Goal: Task Accomplishment & Management: Complete application form

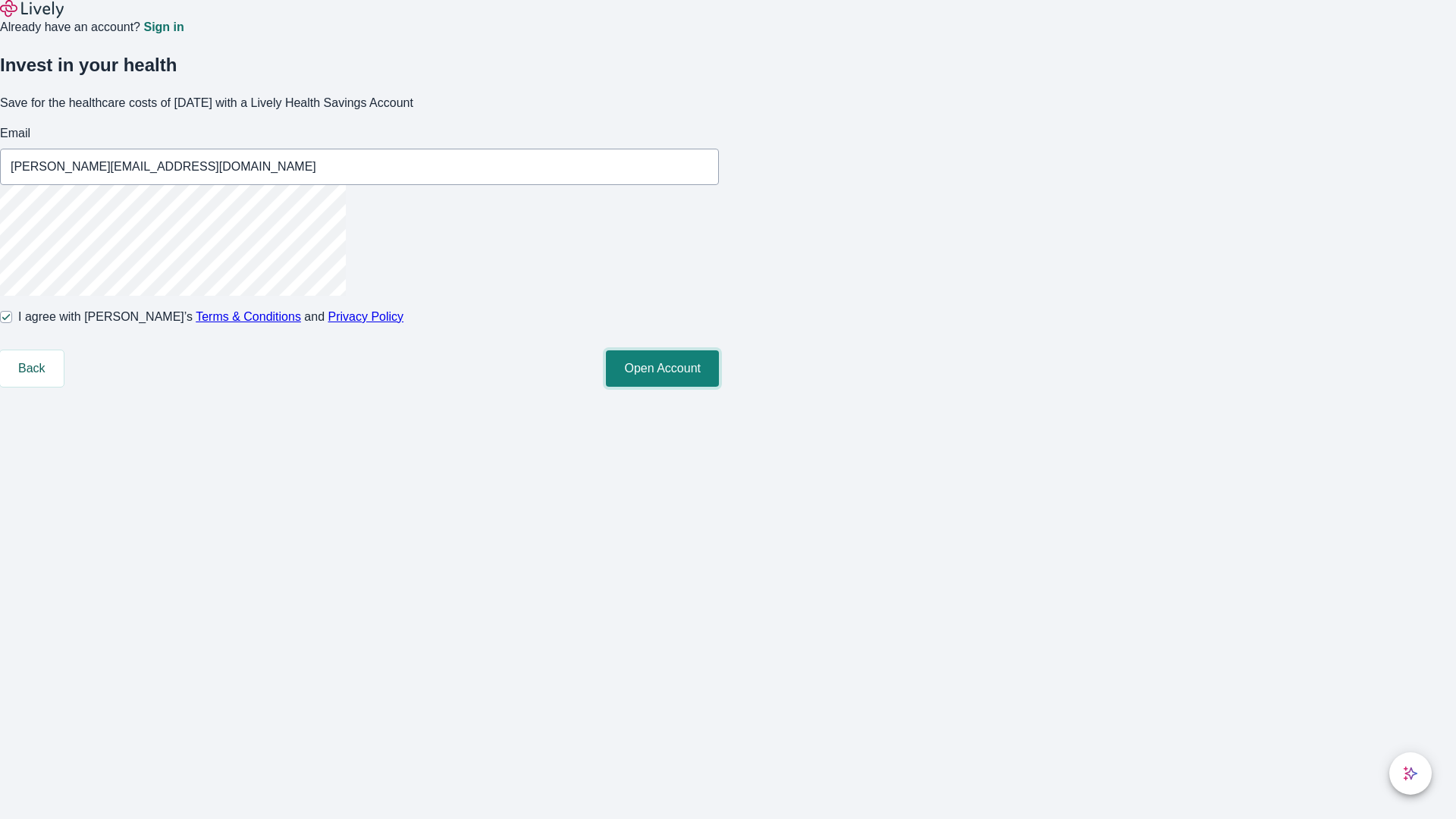
click at [719, 387] on button "Open Account" at bounding box center [662, 368] width 113 height 37
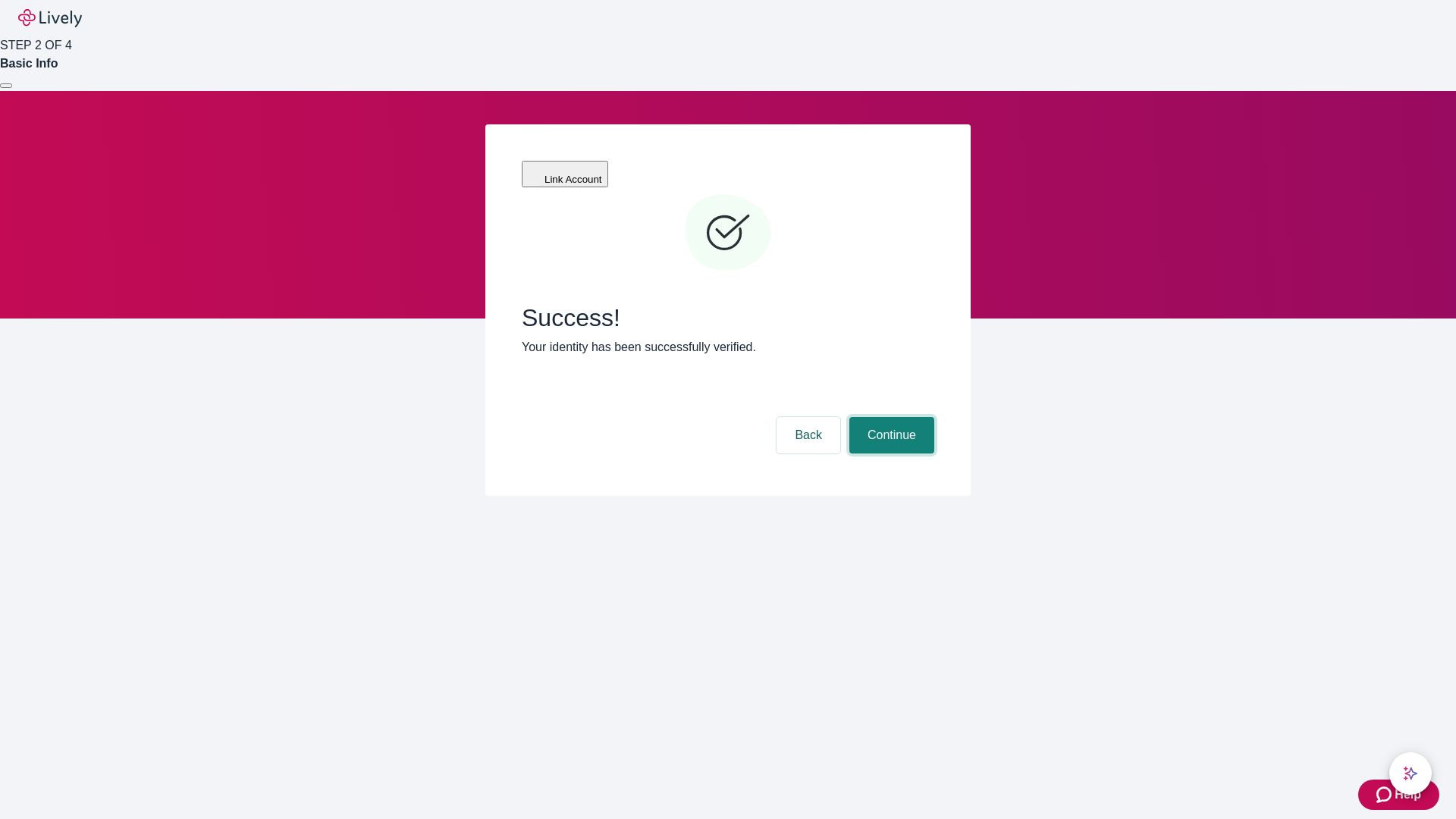
click at [890, 417] on button "Continue" at bounding box center [892, 435] width 85 height 37
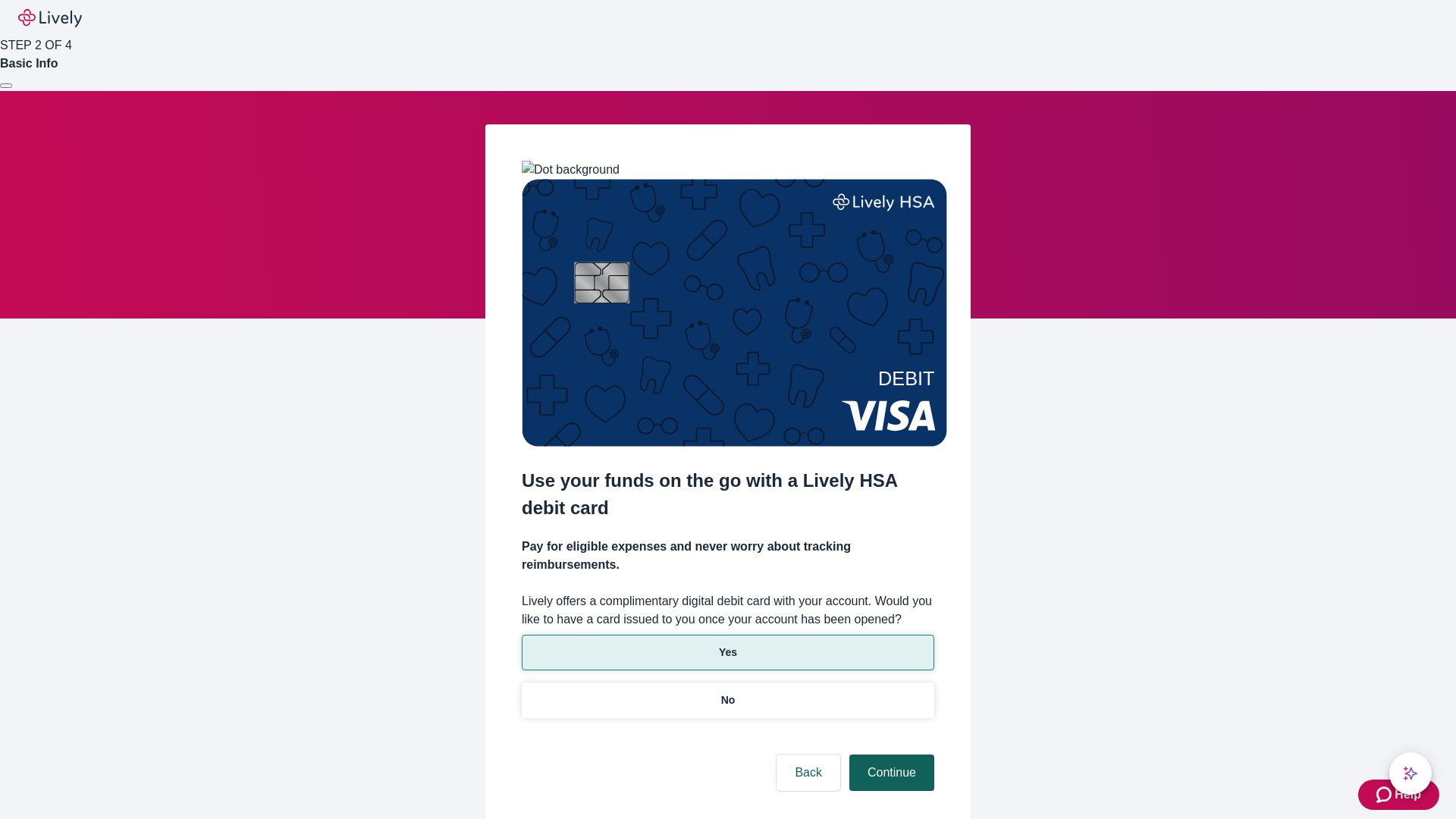
click at [727, 692] on p "No" at bounding box center [728, 699] width 14 height 16
click at [890, 754] on button "Continue" at bounding box center [892, 772] width 85 height 37
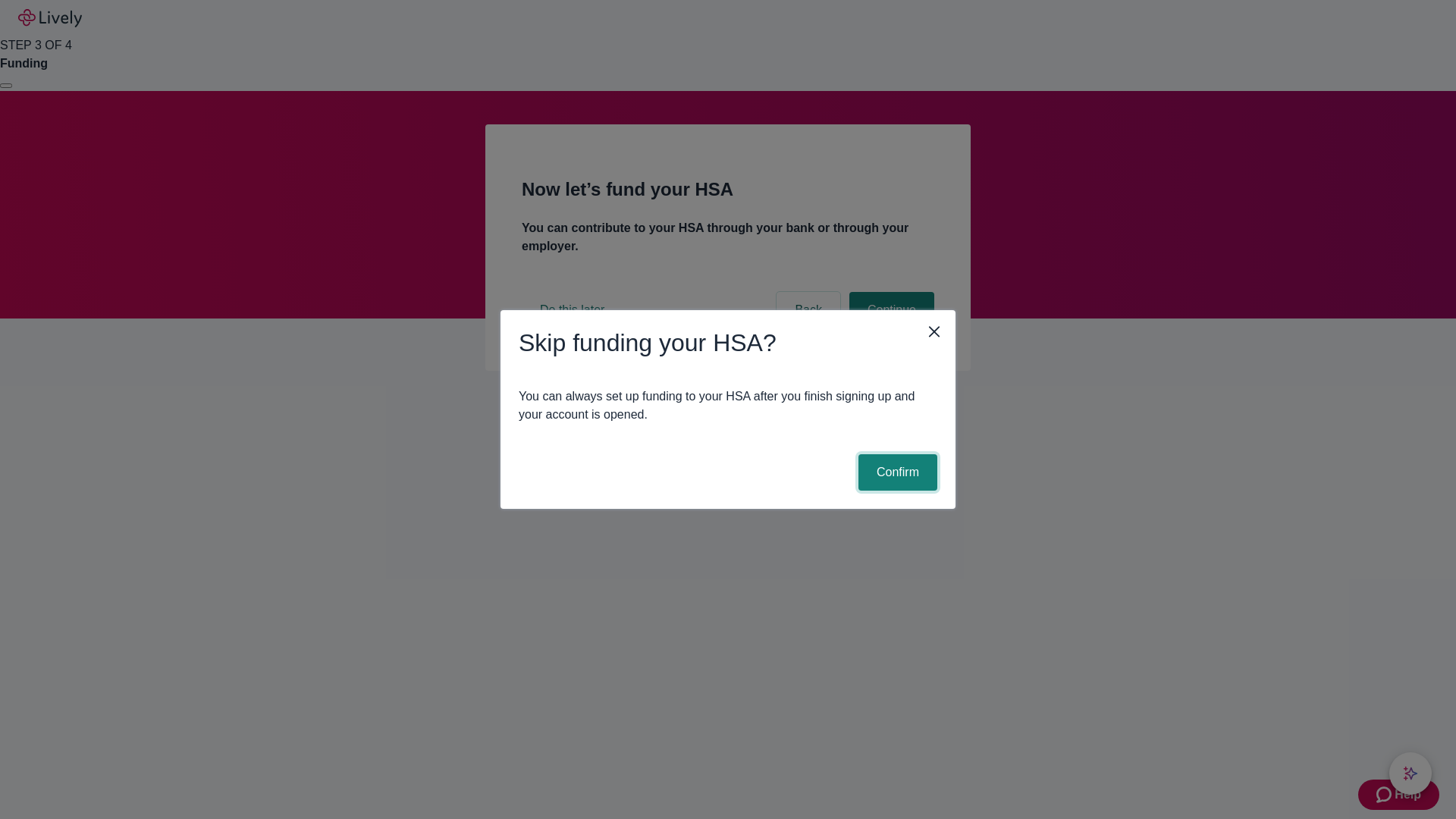
click at [896, 473] on button "Confirm" at bounding box center [898, 472] width 79 height 37
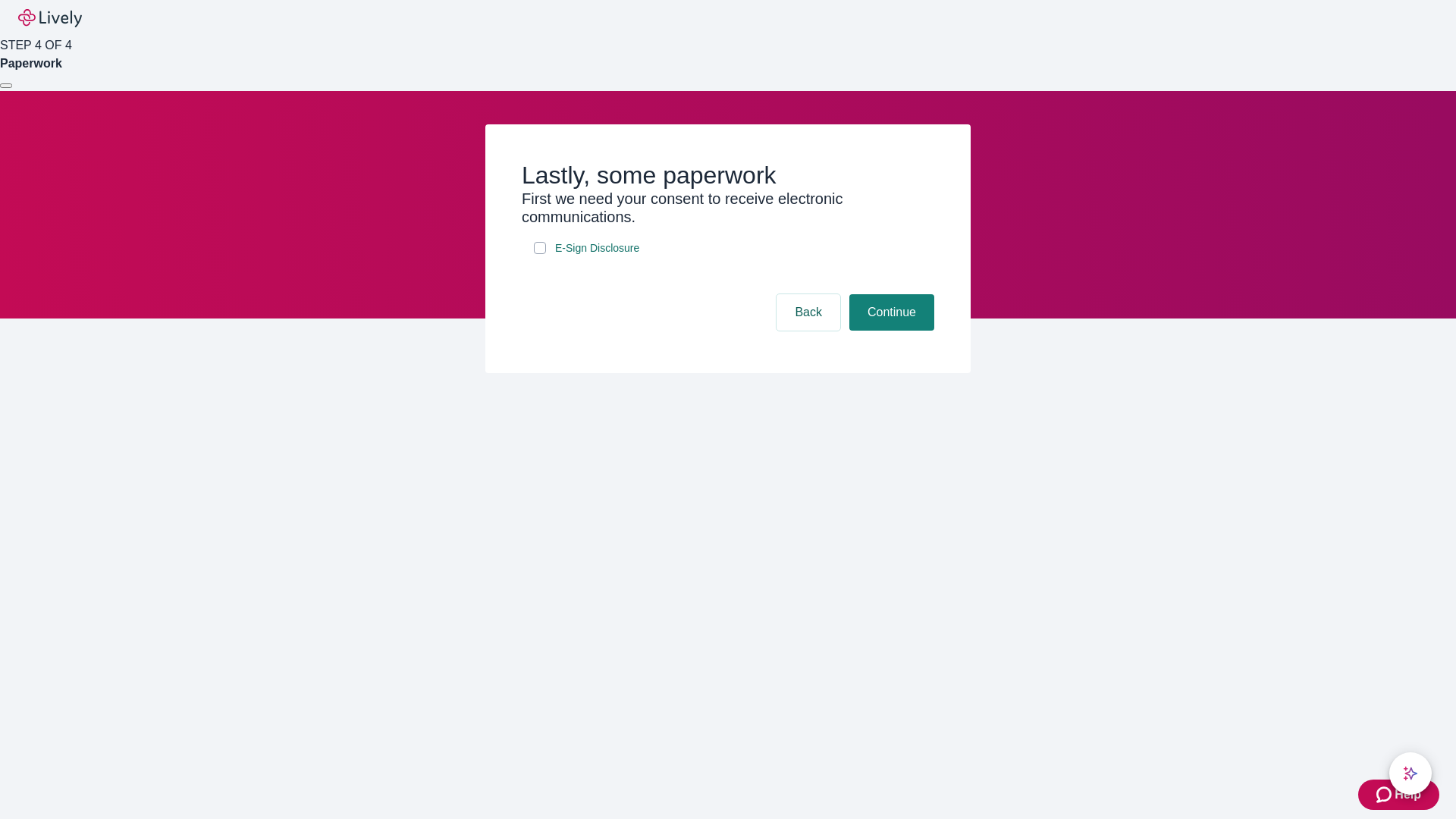
click at [540, 254] on input "E-Sign Disclosure" at bounding box center [540, 248] width 12 height 12
checkbox input "true"
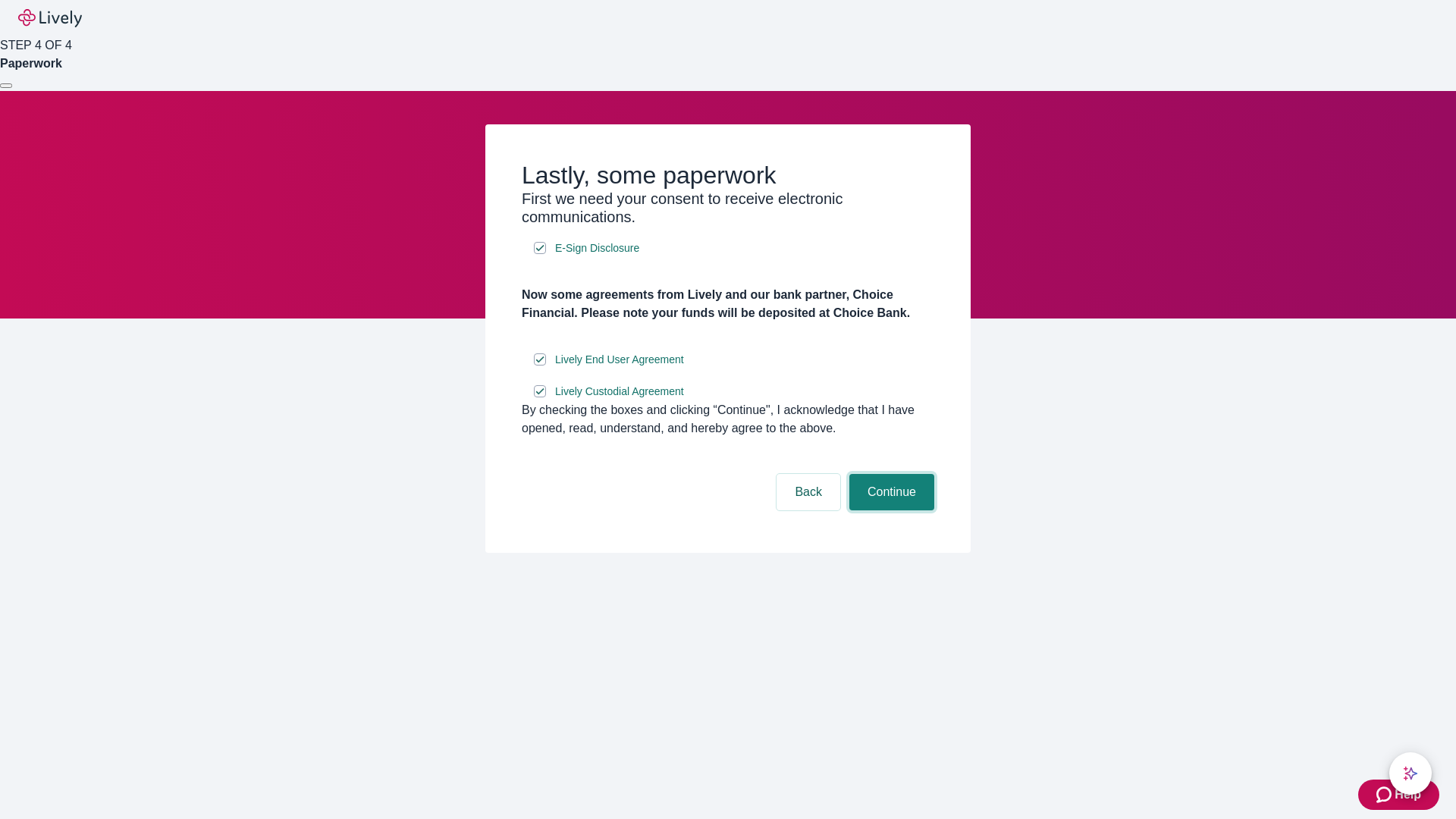
click at [890, 510] on button "Continue" at bounding box center [892, 491] width 85 height 37
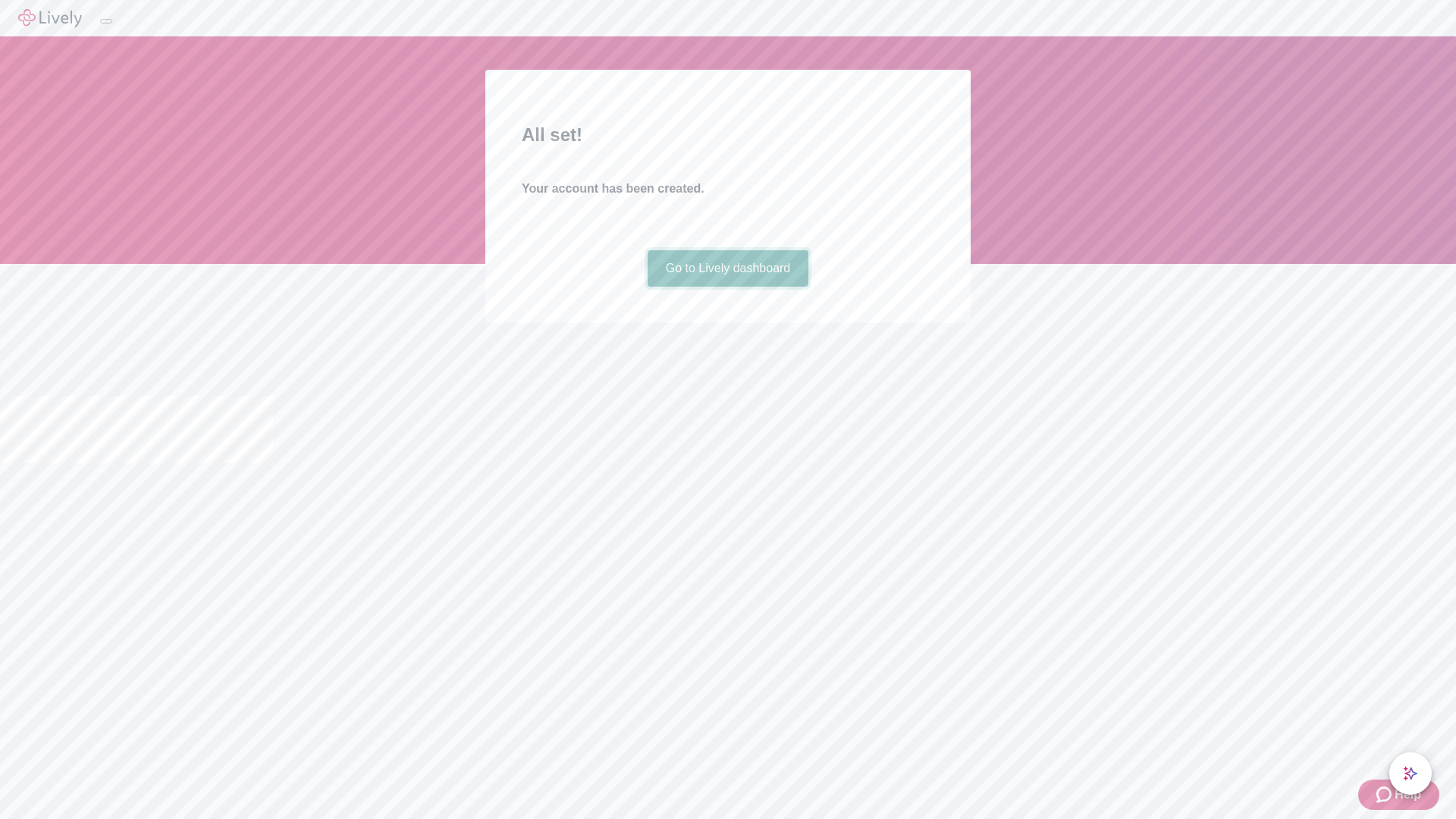
click at [727, 286] on link "Go to Lively dashboard" at bounding box center [729, 268] width 162 height 37
